Goal: Find specific page/section: Find specific page/section

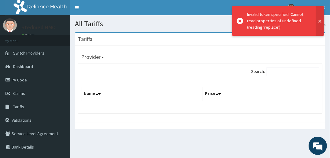
click at [320, 20] on button at bounding box center [320, 21] width 8 height 30
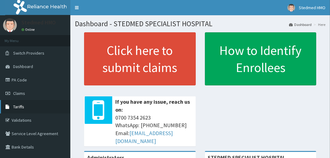
click at [18, 108] on span "Tariffs" at bounding box center [18, 107] width 11 height 6
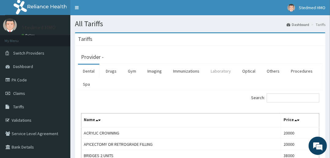
click at [217, 73] on link "Laboratory" at bounding box center [221, 71] width 30 height 13
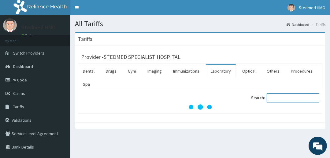
click at [286, 98] on input "Search:" at bounding box center [292, 98] width 53 height 9
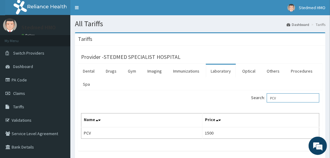
type input "PCV"
